Goal: Transaction & Acquisition: Purchase product/service

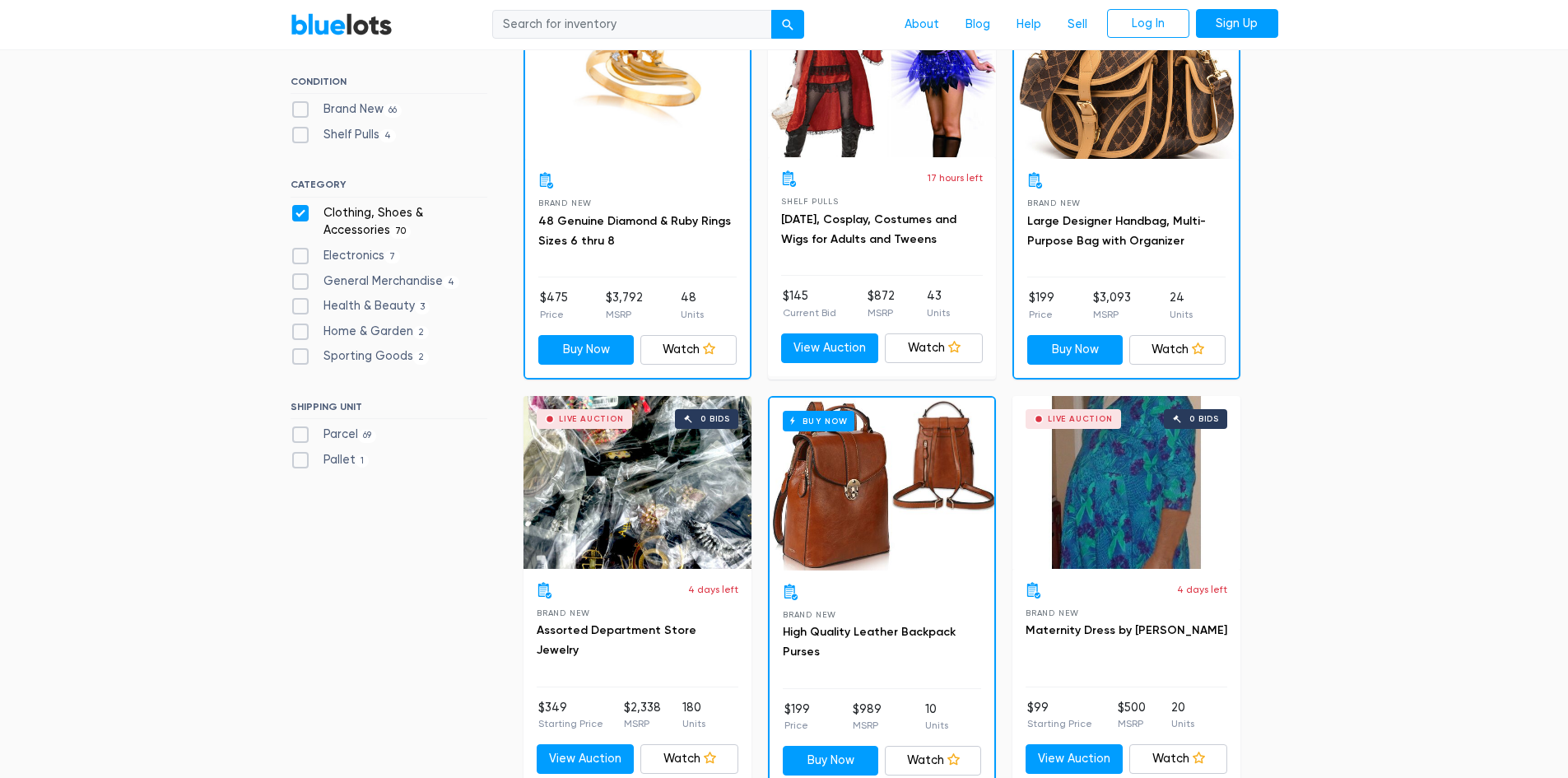
scroll to position [608, 0]
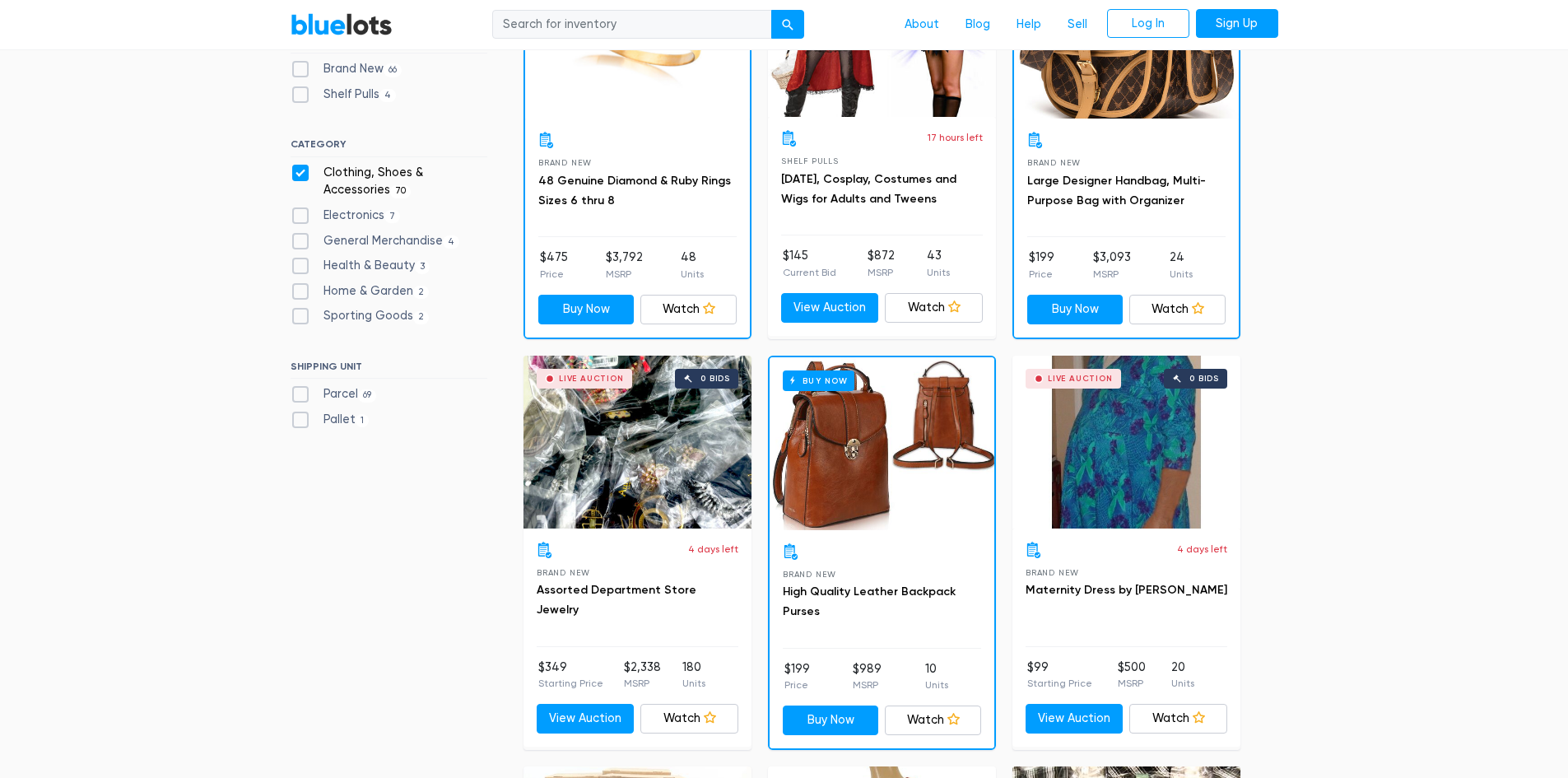
click at [831, 465] on div "Buy Now" at bounding box center [882, 443] width 224 height 173
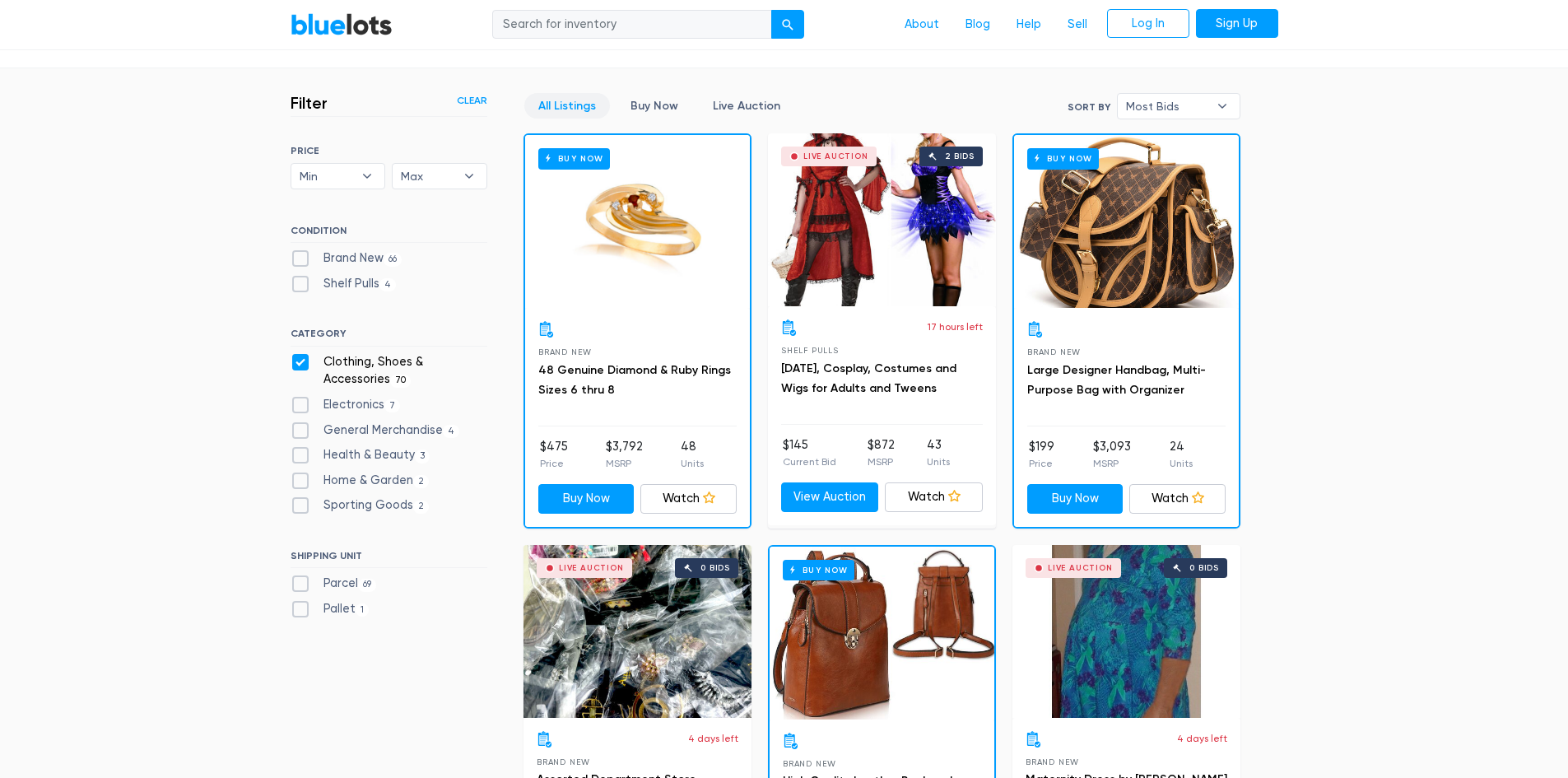
scroll to position [278, 0]
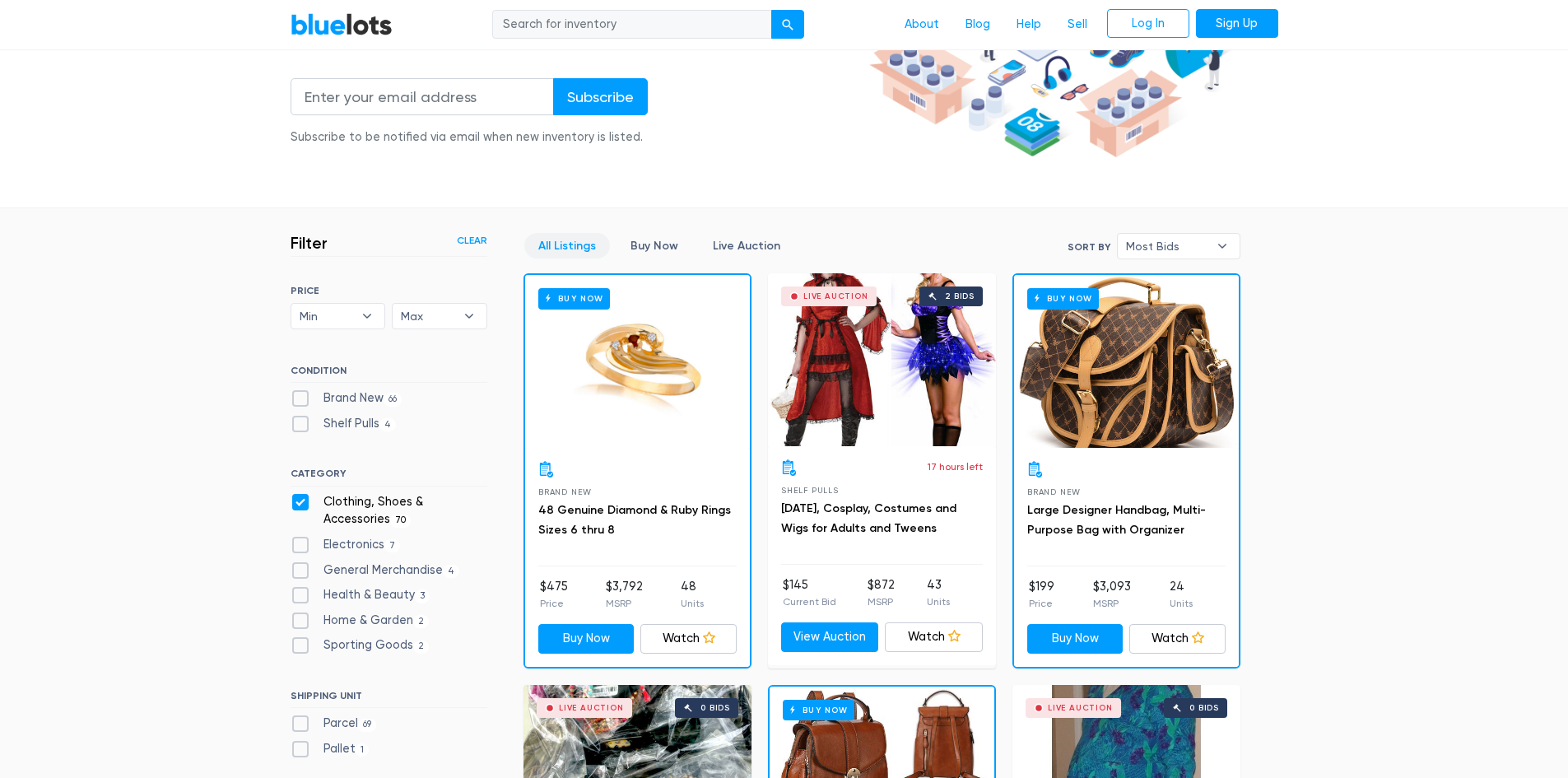
click at [1128, 404] on div "Buy Now" at bounding box center [1126, 361] width 224 height 173
click at [619, 384] on div "Buy Now" at bounding box center [636, 361] width 224 height 173
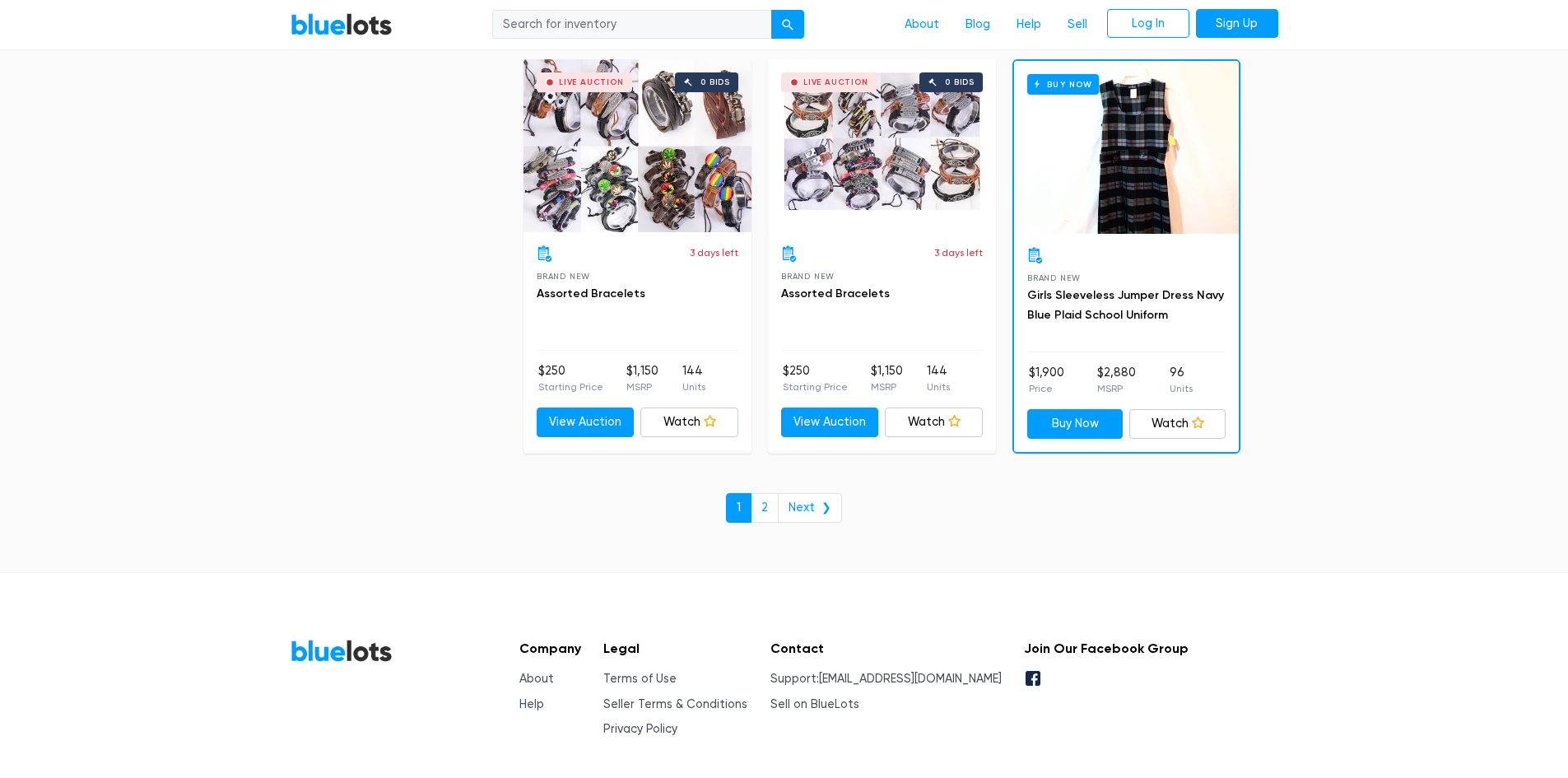
scroll to position [7095, 0]
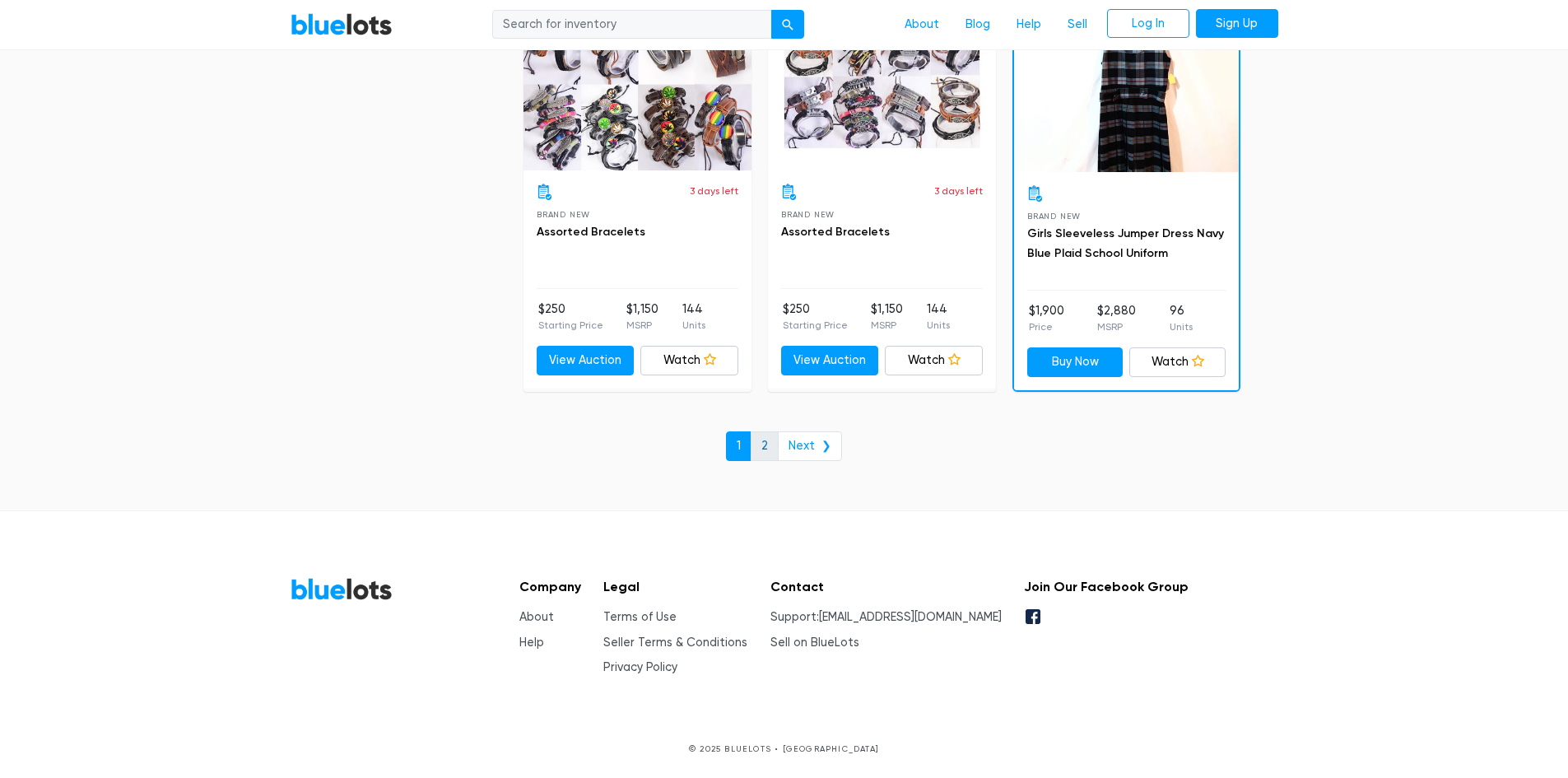
click at [773, 444] on link "2" at bounding box center [765, 446] width 28 height 29
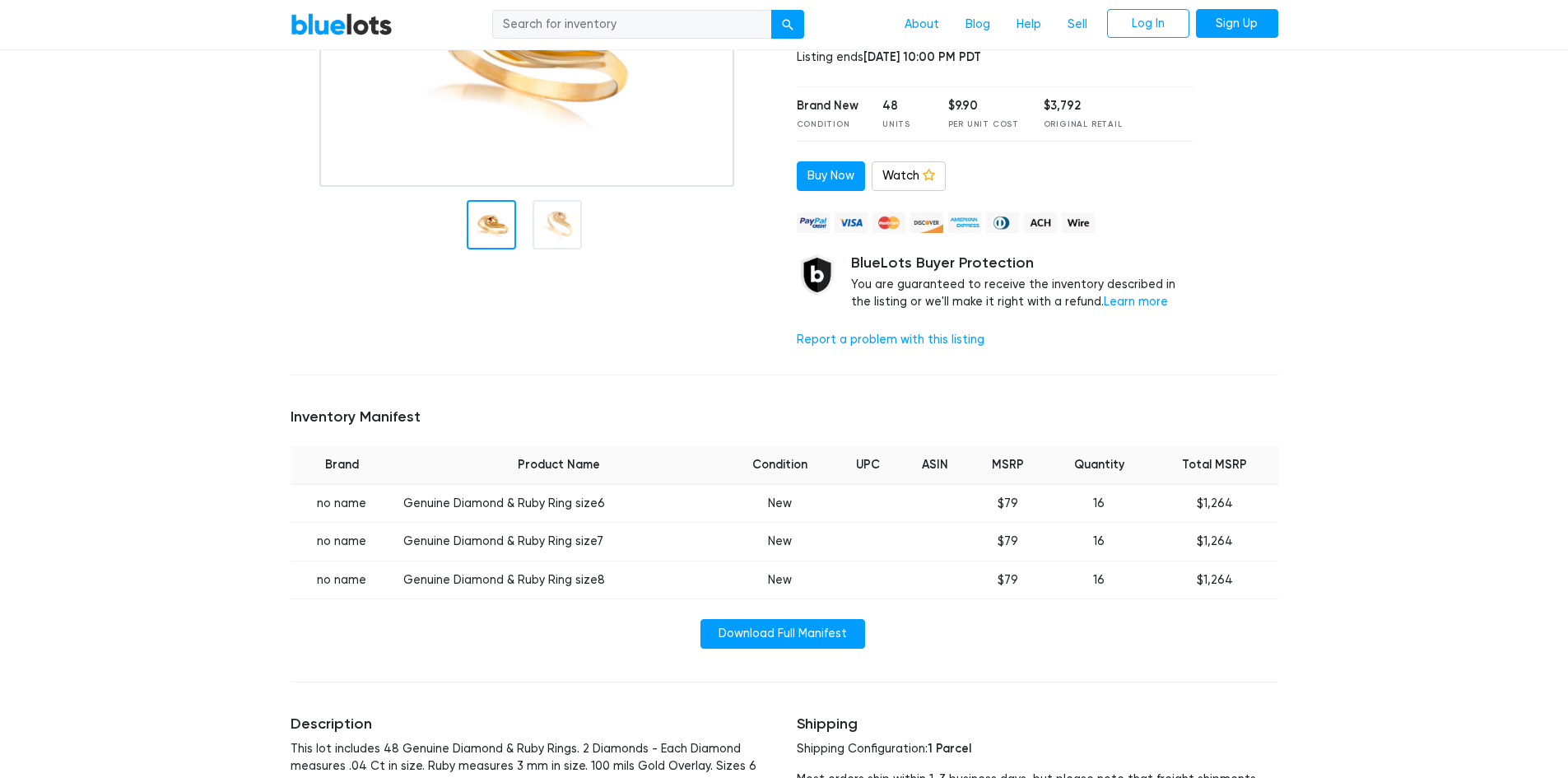
scroll to position [83, 0]
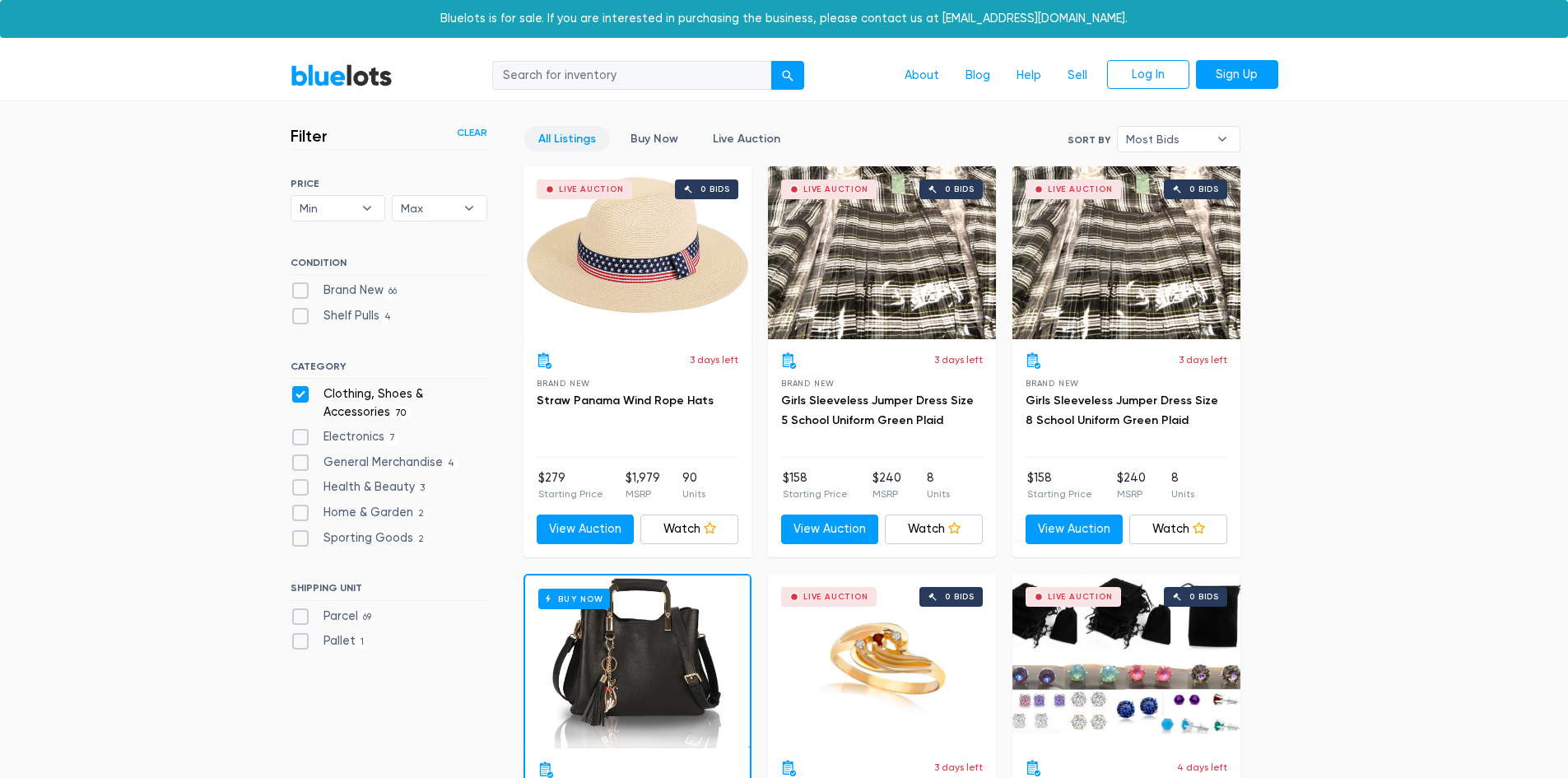
click at [606, 325] on div "Live Auction 0 bids" at bounding box center [637, 252] width 228 height 173
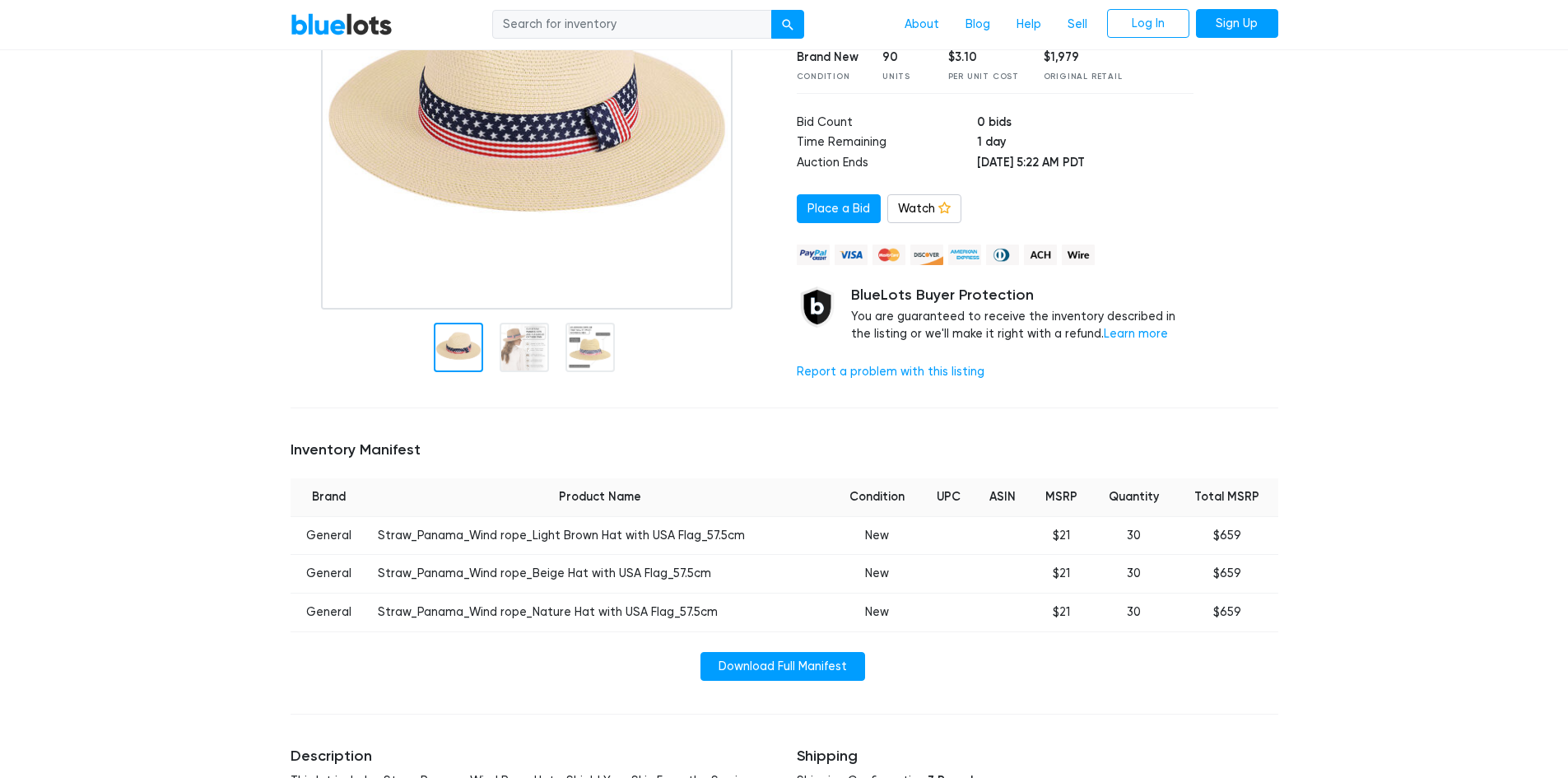
scroll to position [330, 0]
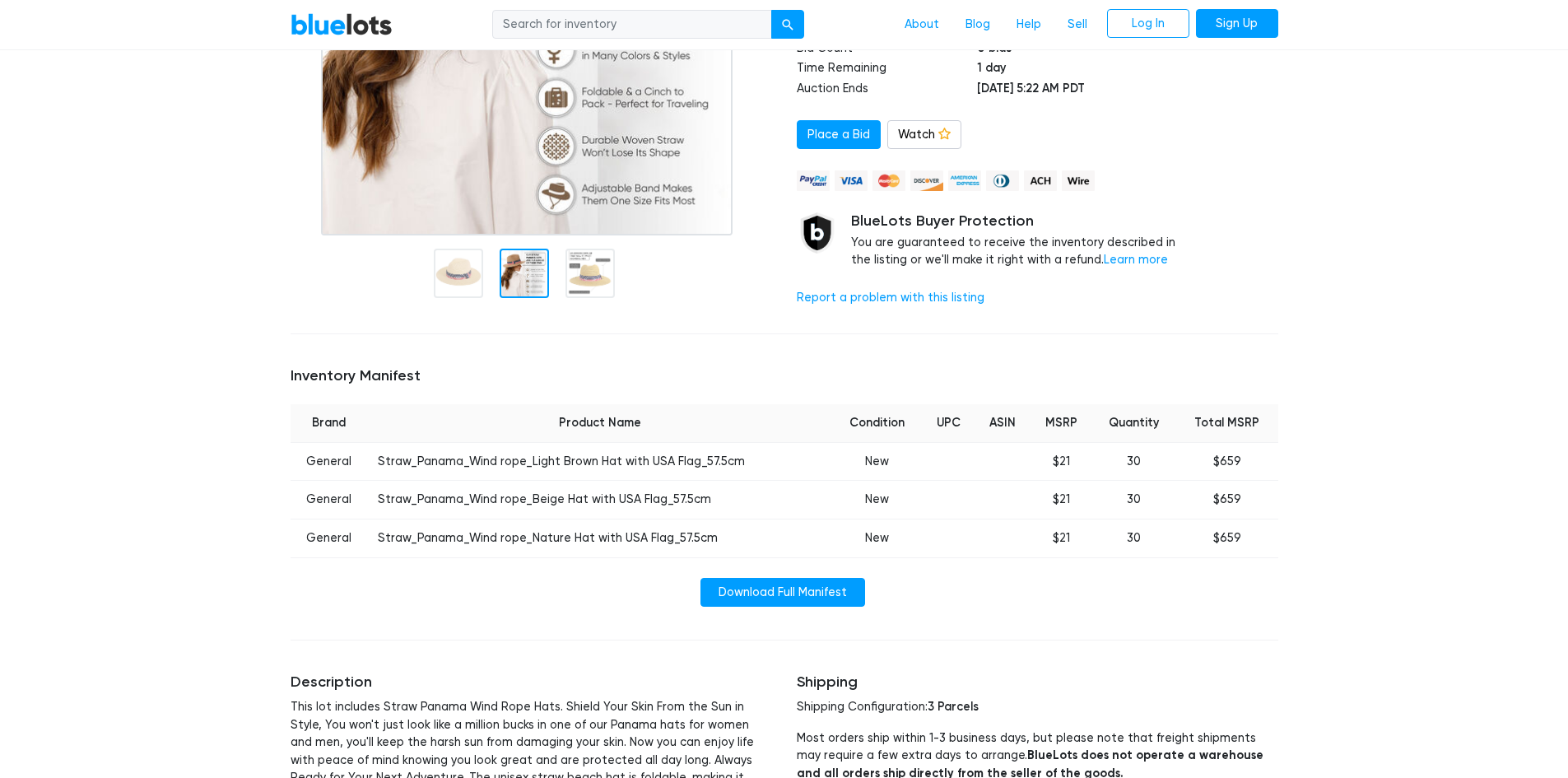
click at [529, 269] on div at bounding box center [524, 273] width 49 height 49
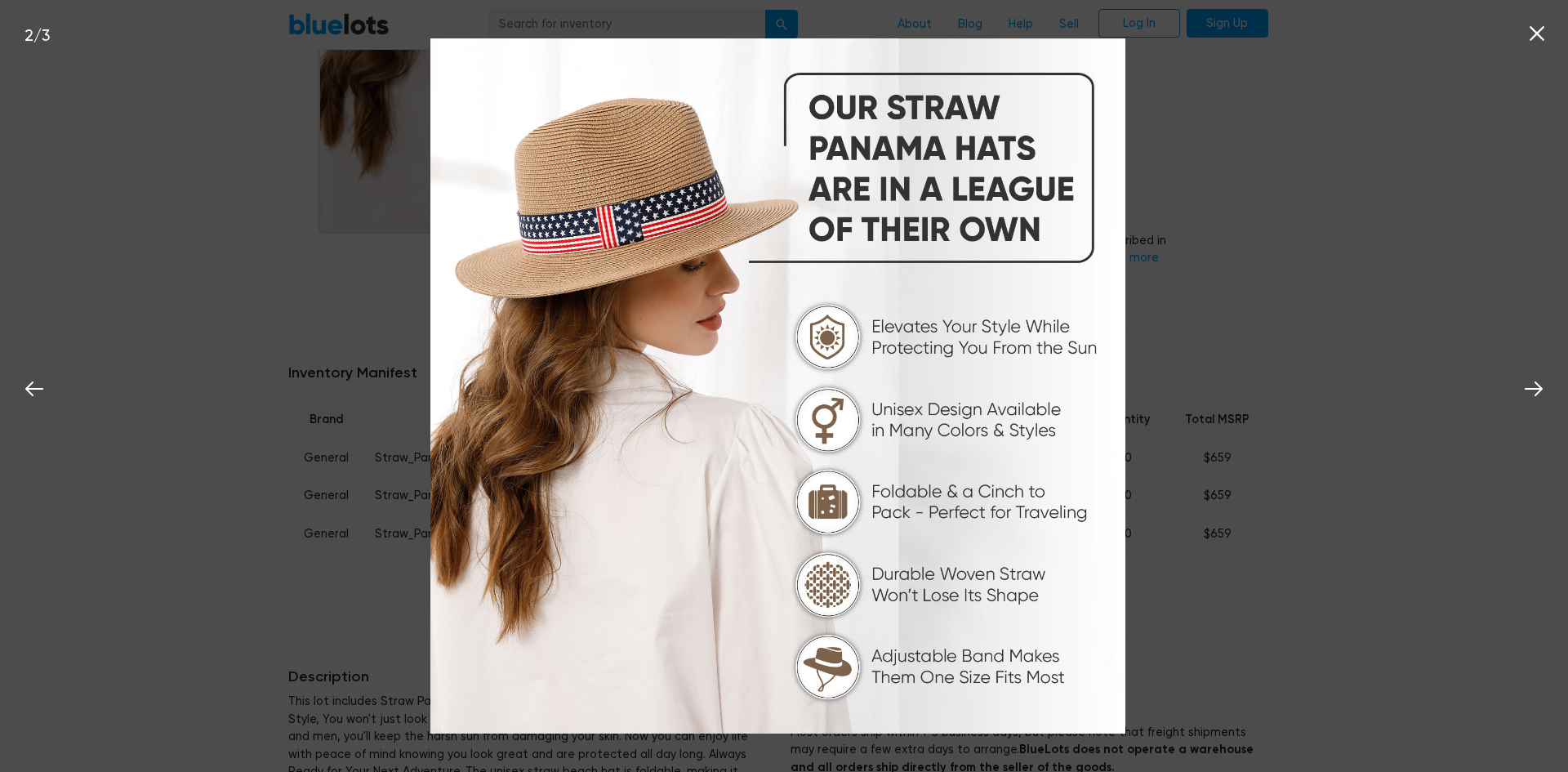
click at [1528, 33] on icon at bounding box center [1536, 33] width 25 height 25
